Goal: Information Seeking & Learning: Learn about a topic

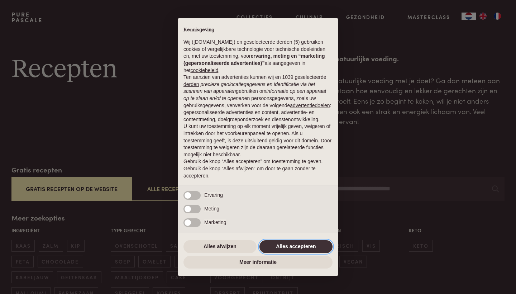
click at [285, 248] on button "Alles accepteren" at bounding box center [295, 246] width 73 height 13
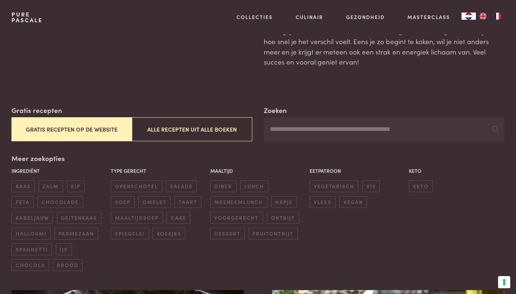
scroll to position [72, 0]
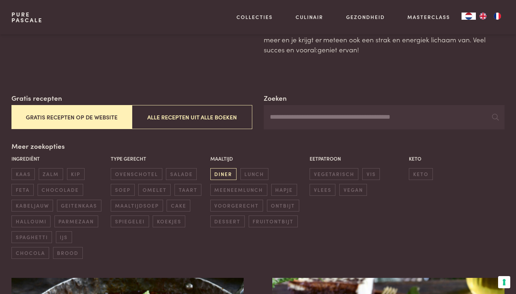
click at [225, 170] on span "diner" at bounding box center [223, 174] width 26 height 12
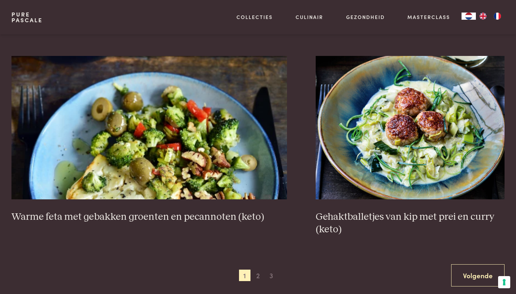
scroll to position [1312, 0]
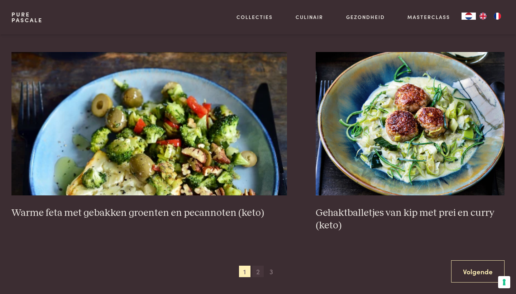
click at [255, 265] on span "2" at bounding box center [257, 270] width 11 height 11
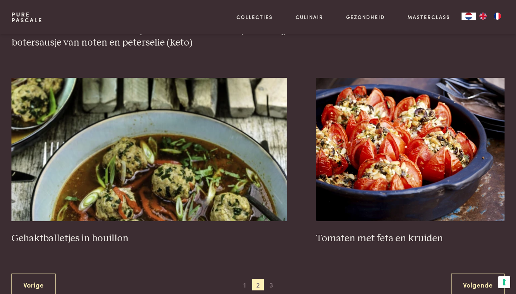
scroll to position [1300, 0]
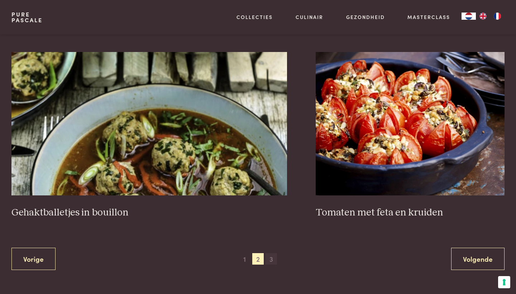
click at [275, 254] on span "3" at bounding box center [270, 258] width 11 height 11
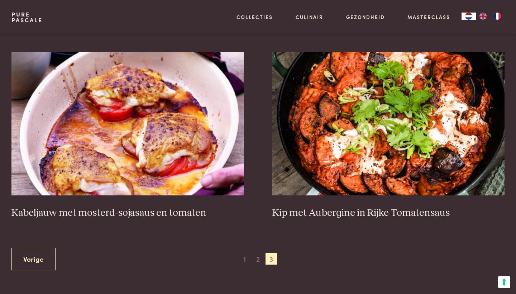
scroll to position [313, 0]
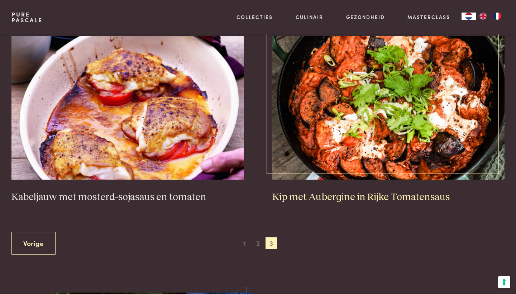
click at [453, 186] on link "Kip met Aubergine in Rijke Tomatensaus" at bounding box center [388, 119] width 232 height 167
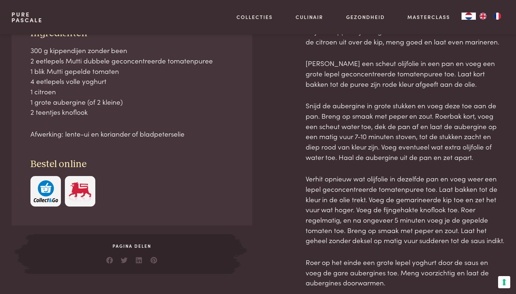
scroll to position [457, 0]
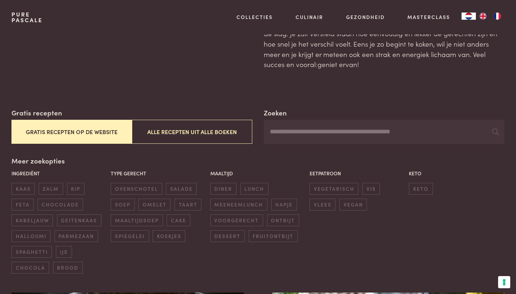
scroll to position [97, 0]
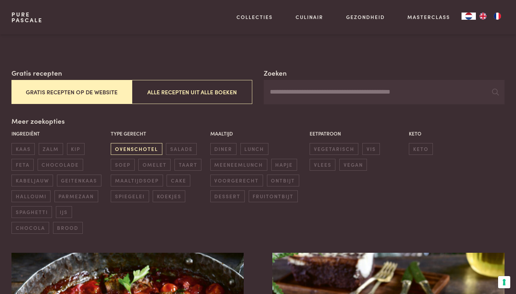
click at [141, 145] on span "ovenschotel" at bounding box center [136, 149] width 51 height 12
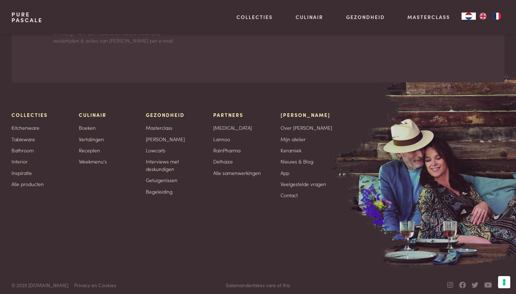
scroll to position [3012, 0]
